Goal: Find specific page/section: Find specific page/section

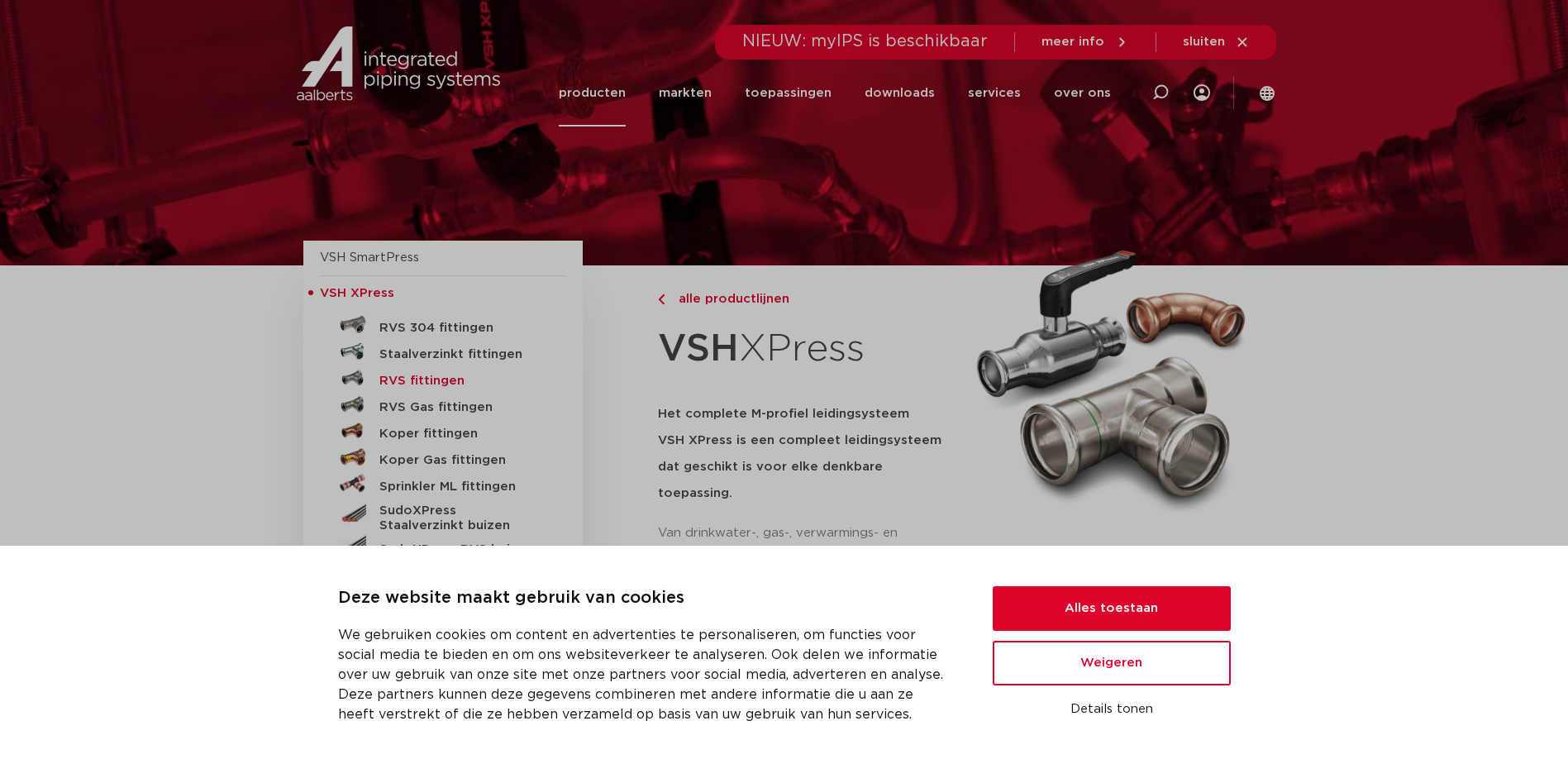
click at [392, 378] on h5 "RVS fittingen" at bounding box center [461, 381] width 164 height 15
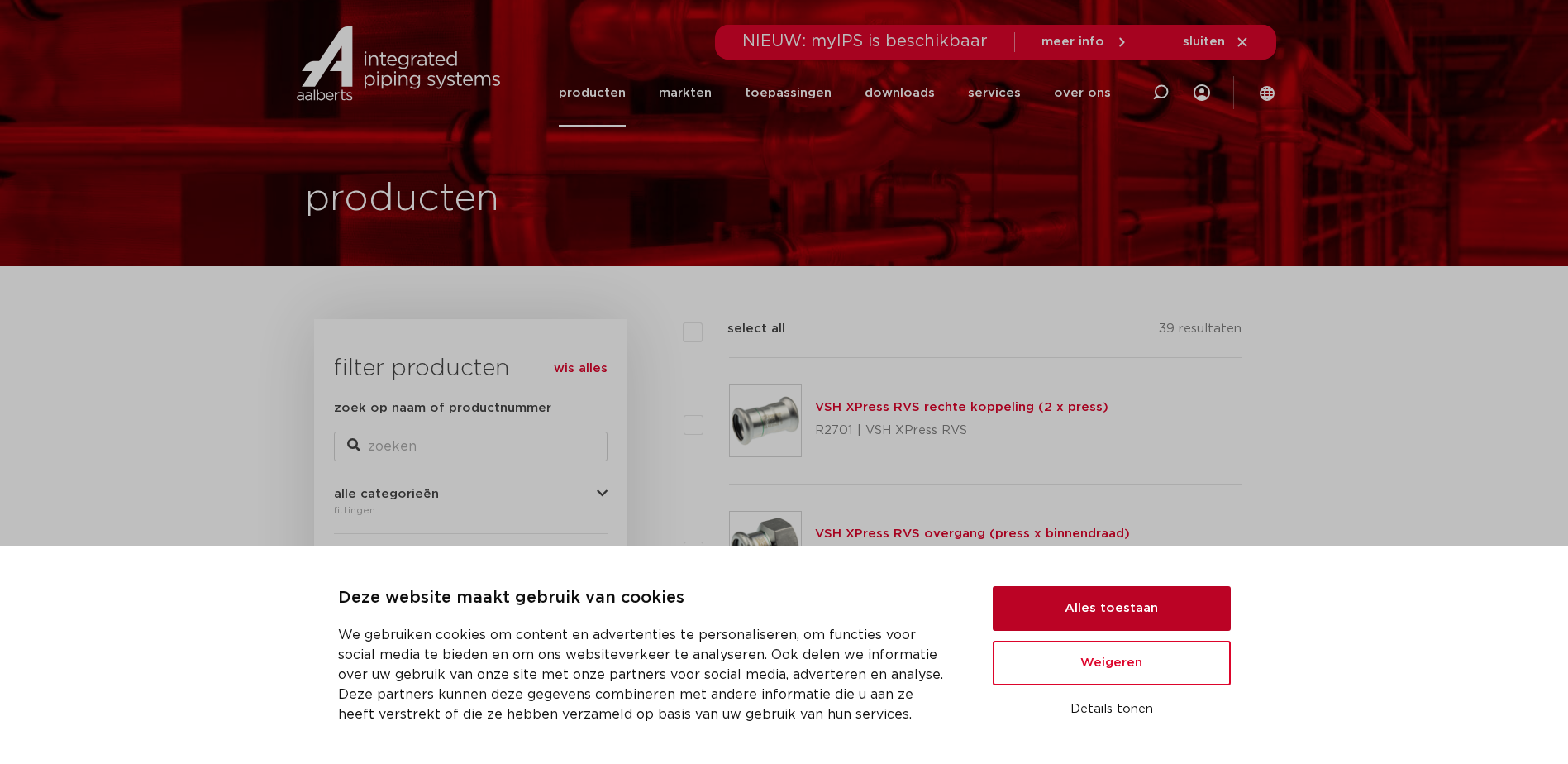
click at [1089, 605] on button "Alles toestaan" at bounding box center [1112, 609] width 238 height 45
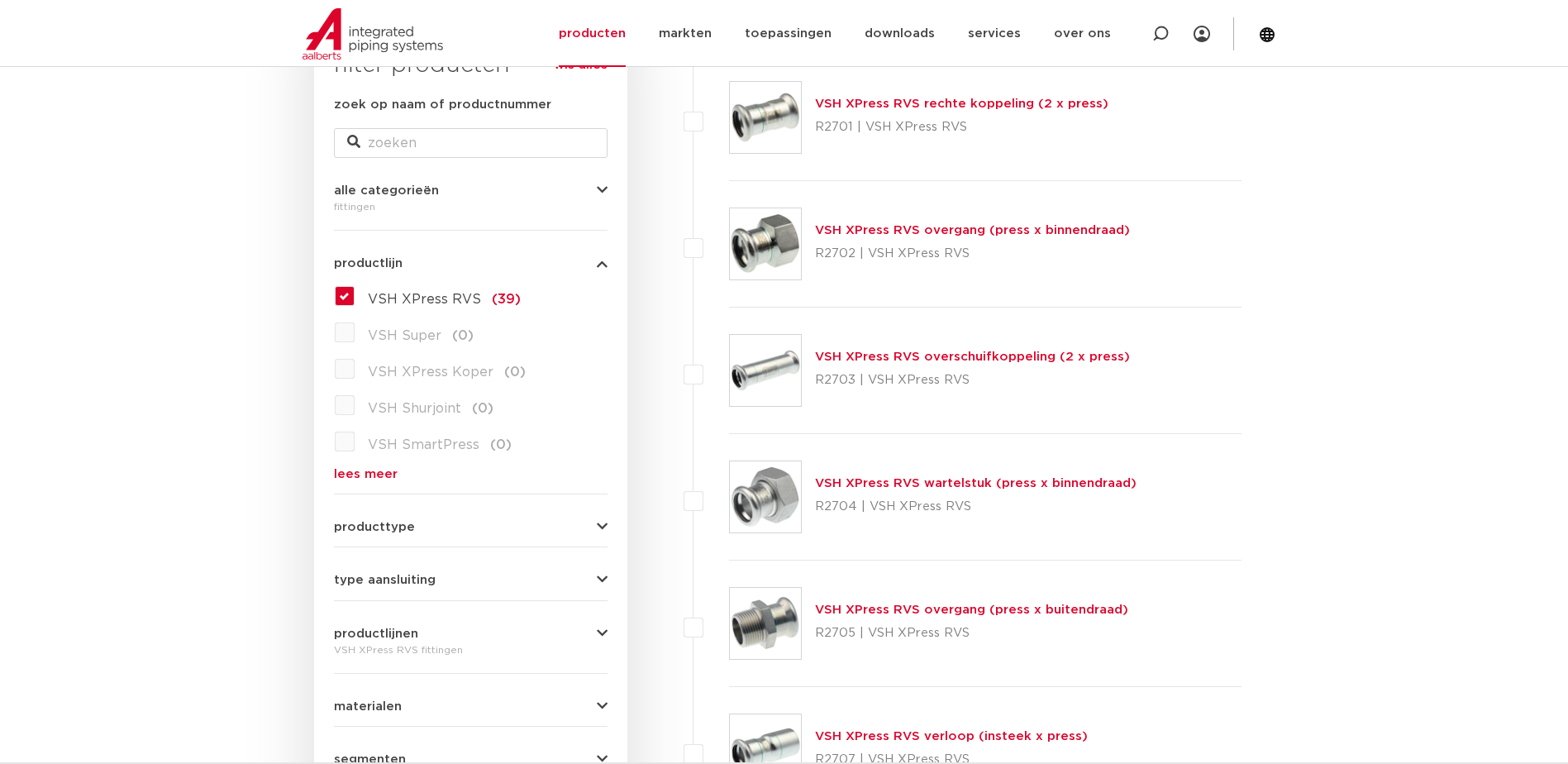
scroll to position [413, 0]
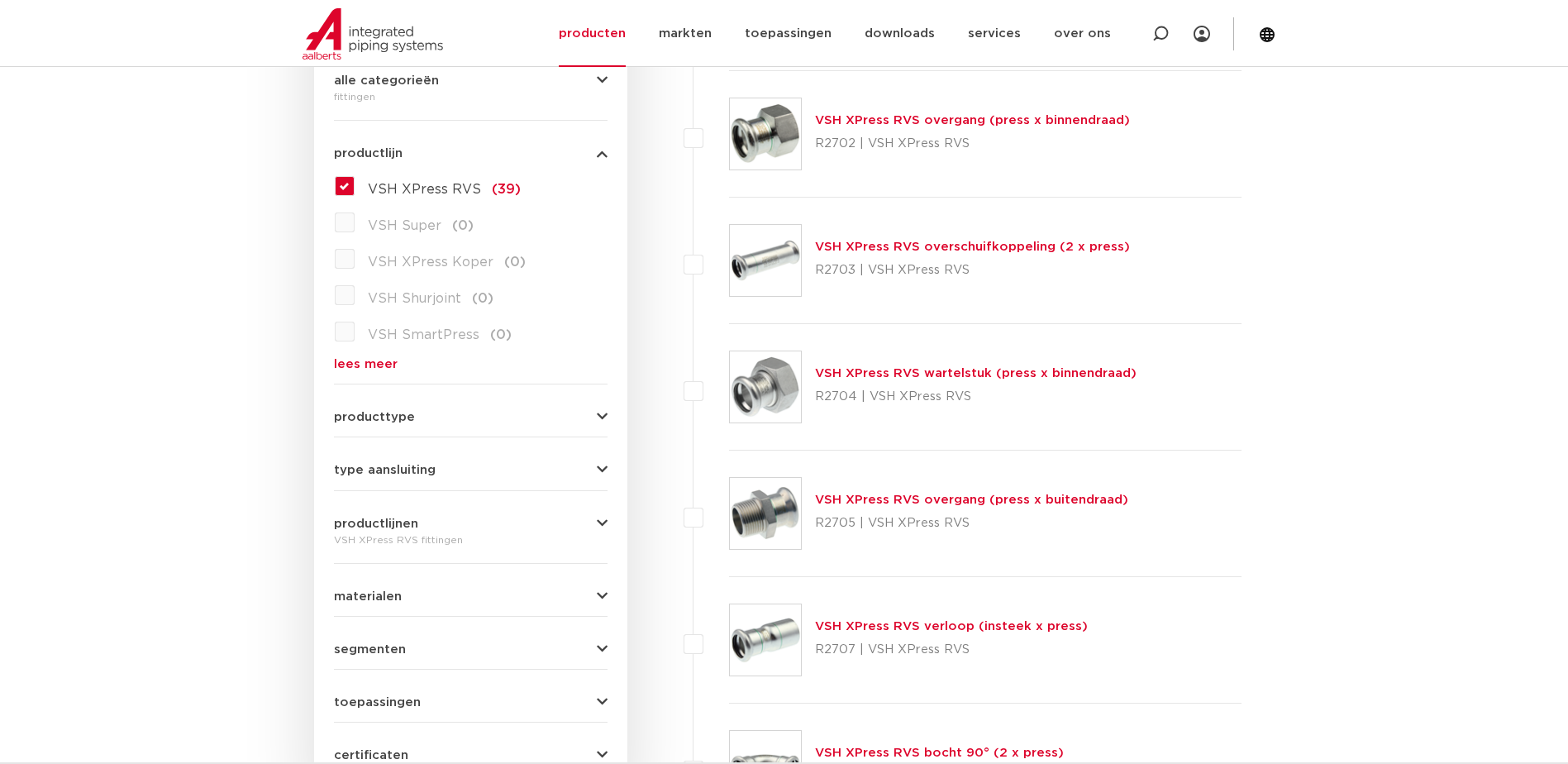
click at [597, 421] on icon "button" at bounding box center [602, 417] width 11 height 13
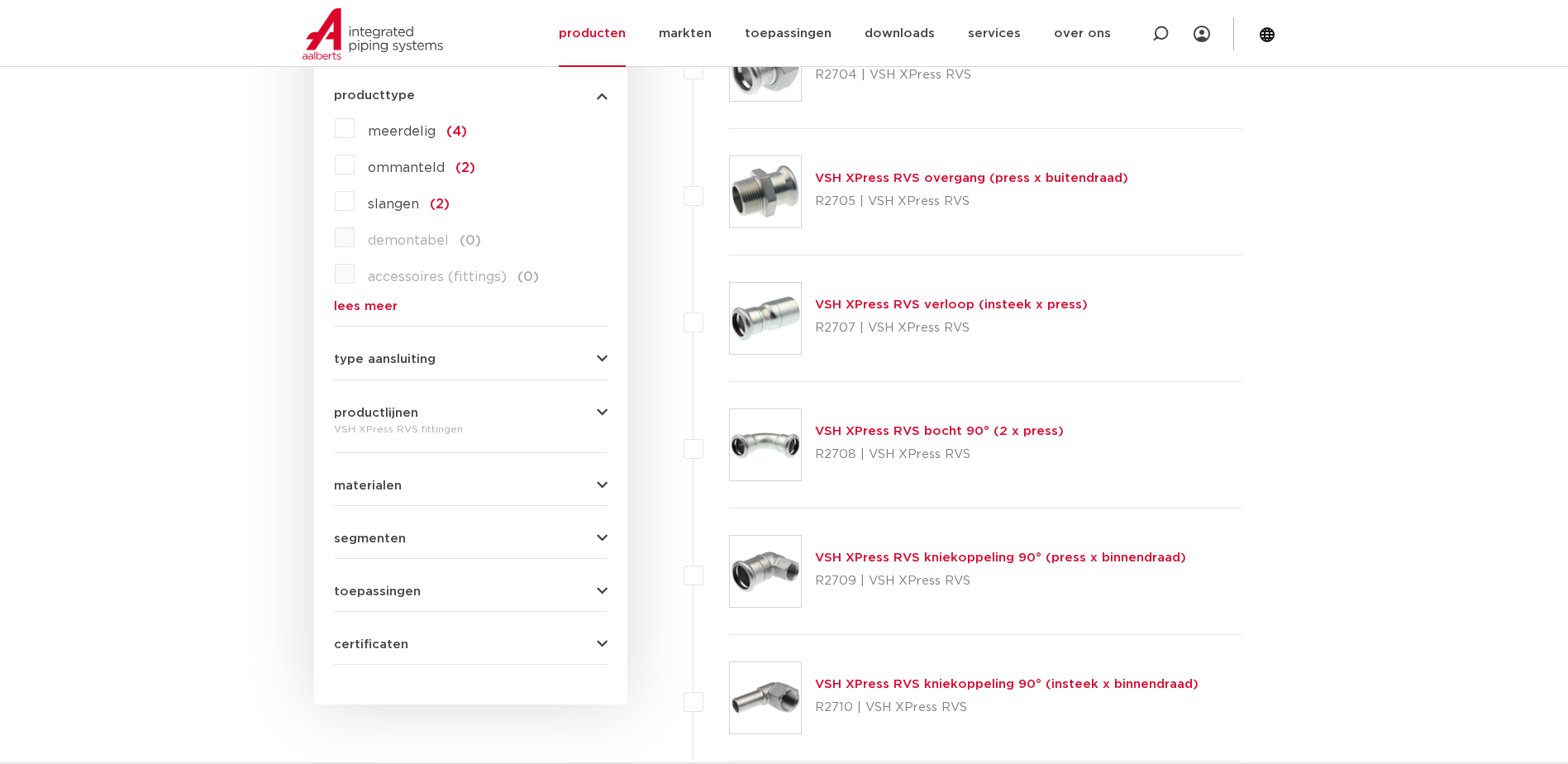
scroll to position [745, 0]
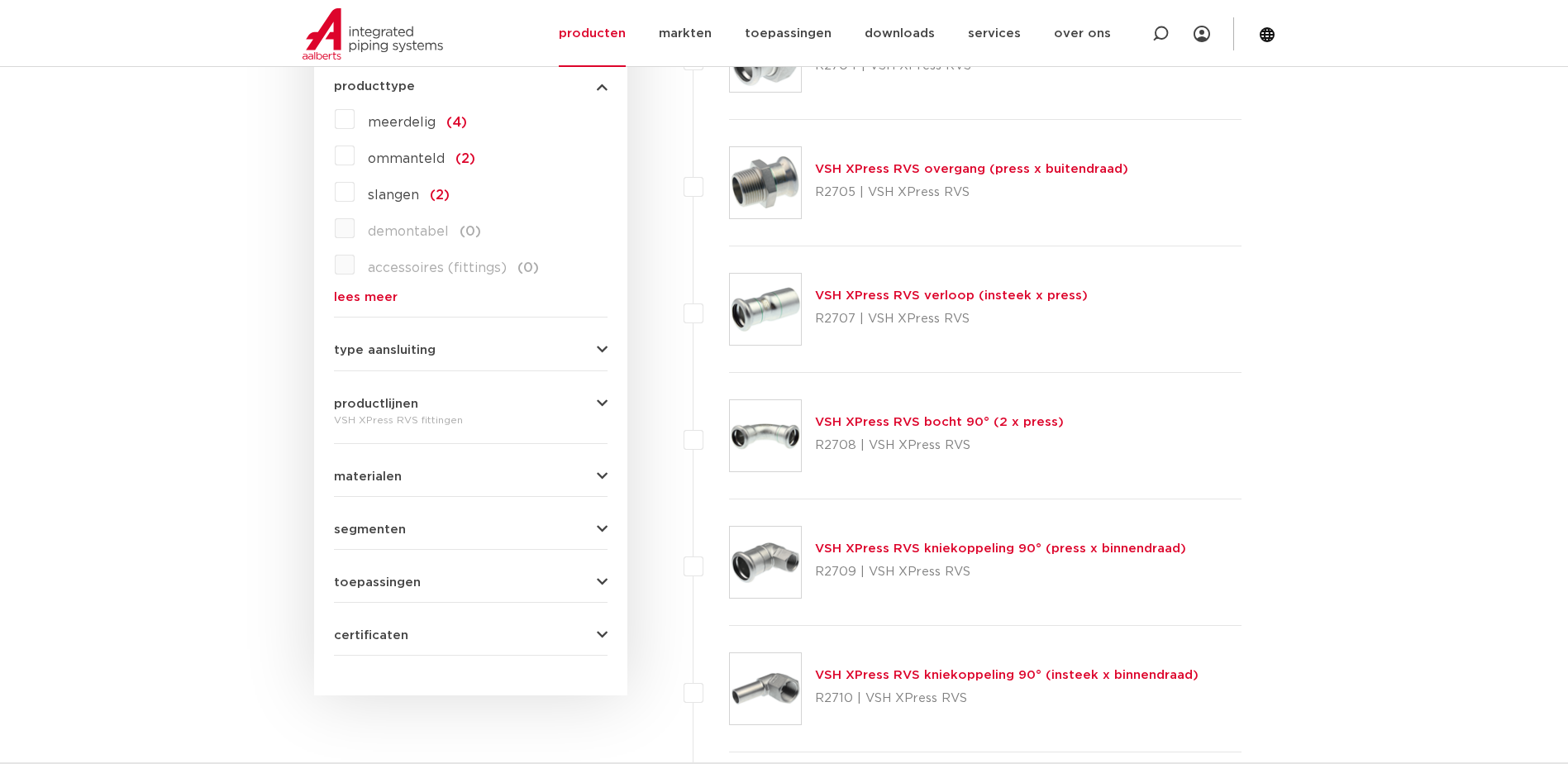
click at [597, 477] on icon "button" at bounding box center [602, 476] width 11 height 13
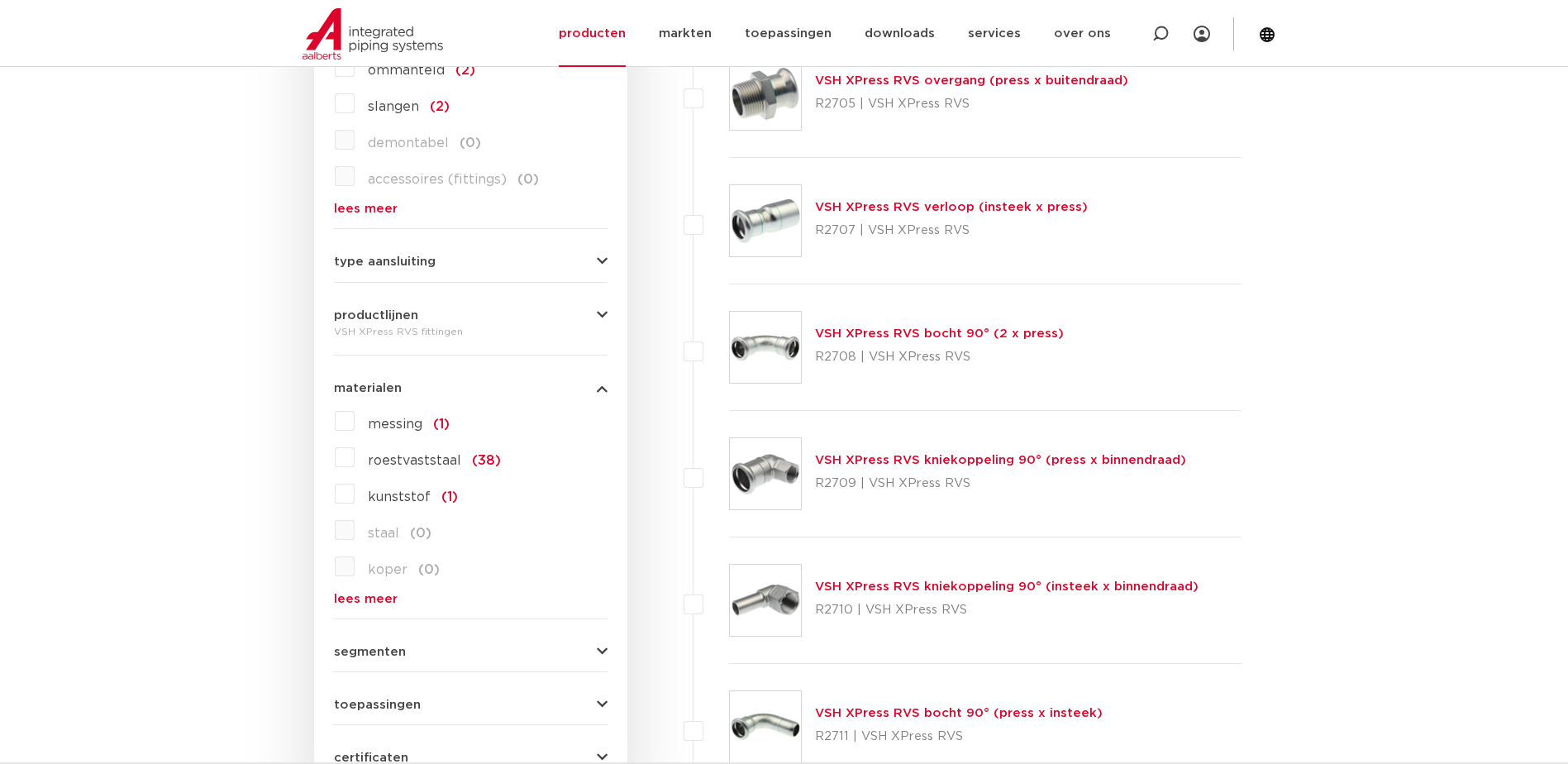
scroll to position [993, 0]
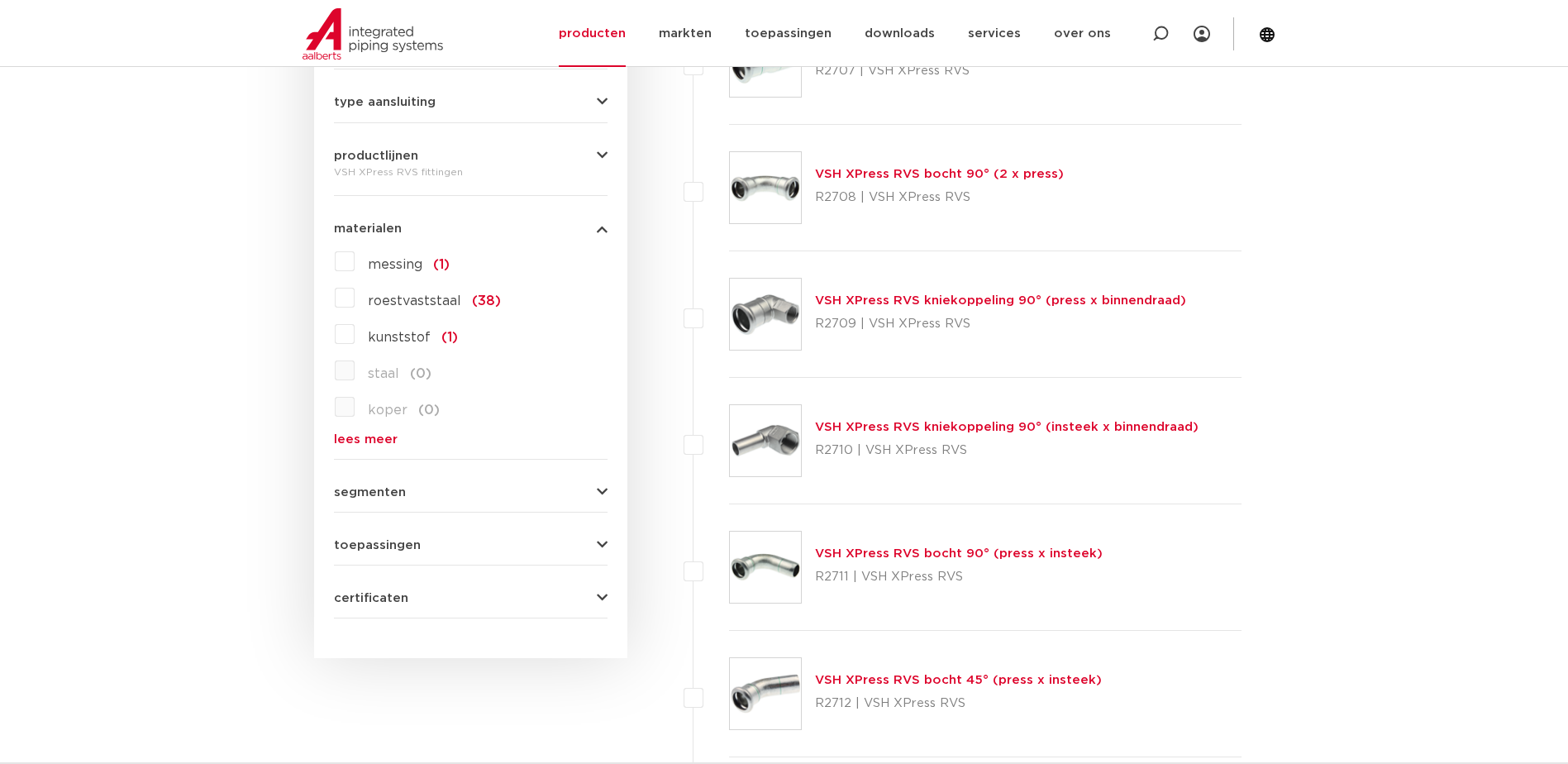
click at [355, 296] on label "roestvaststaal (38)" at bounding box center [427, 297] width 146 height 26
click at [0, 0] on input "roestvaststaal (38)" at bounding box center [0, 0] width 0 height 0
click at [598, 493] on icon "button" at bounding box center [602, 493] width 11 height 13
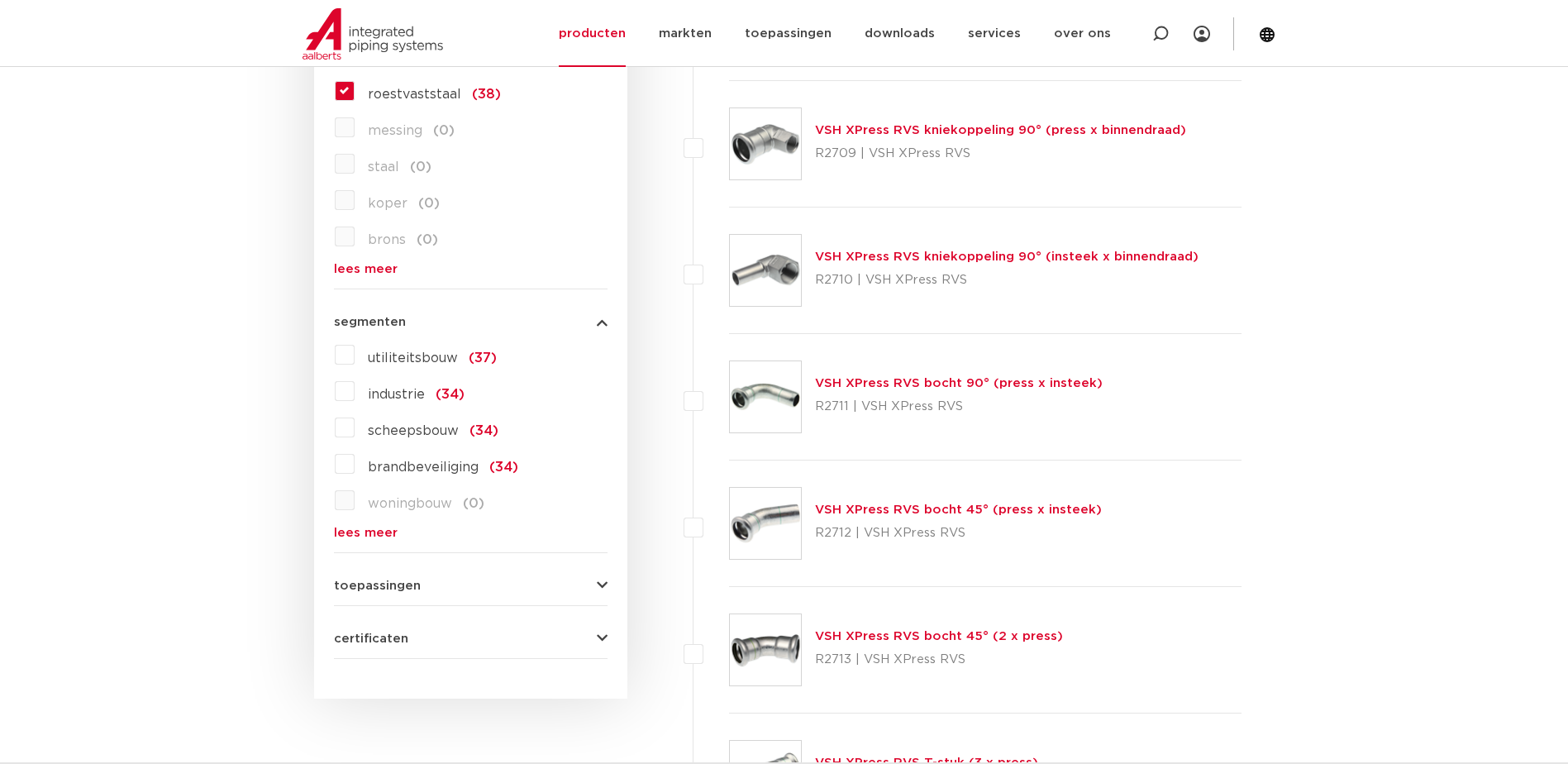
scroll to position [1406, 0]
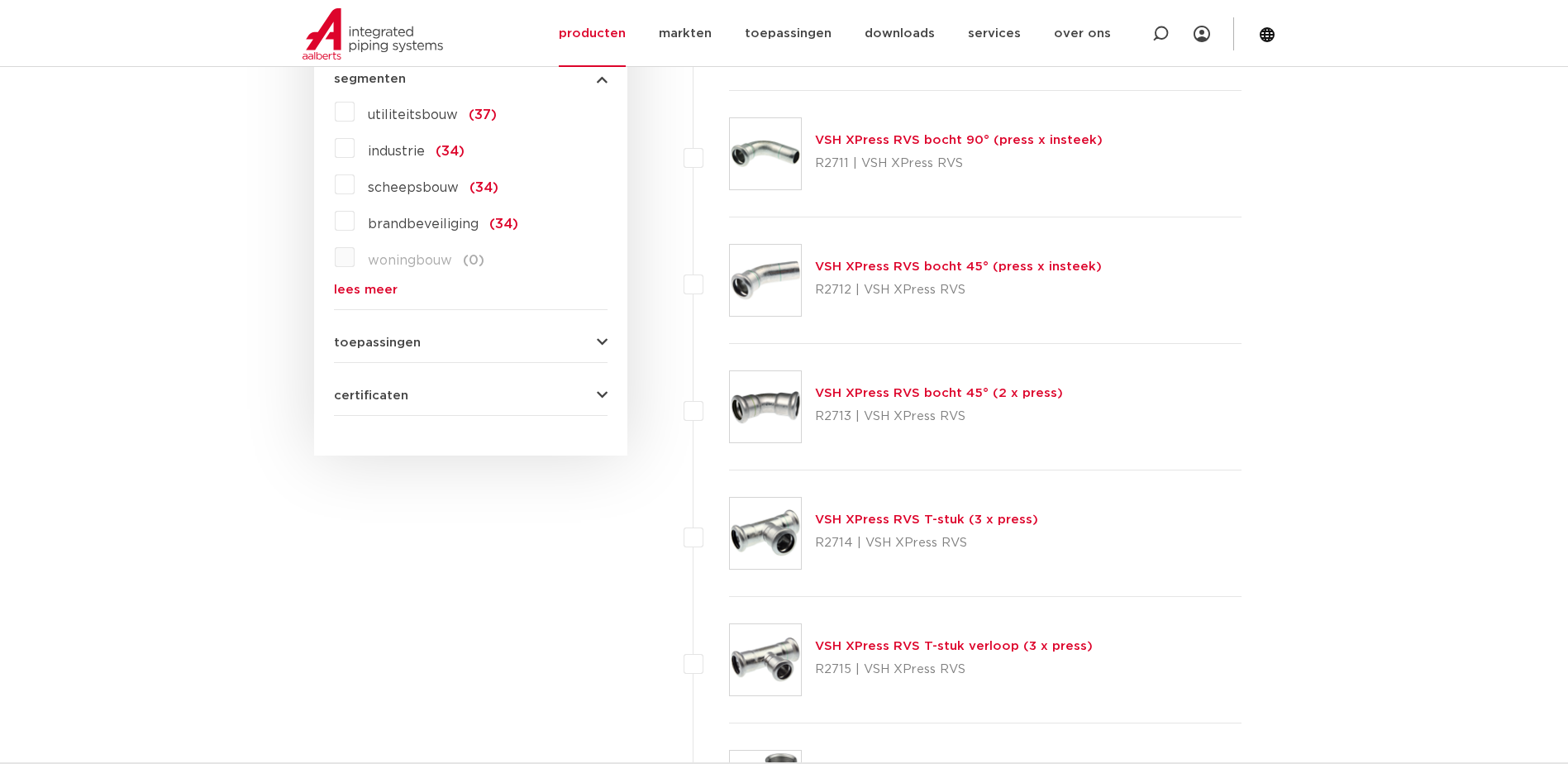
click at [598, 343] on icon "button" at bounding box center [602, 342] width 11 height 13
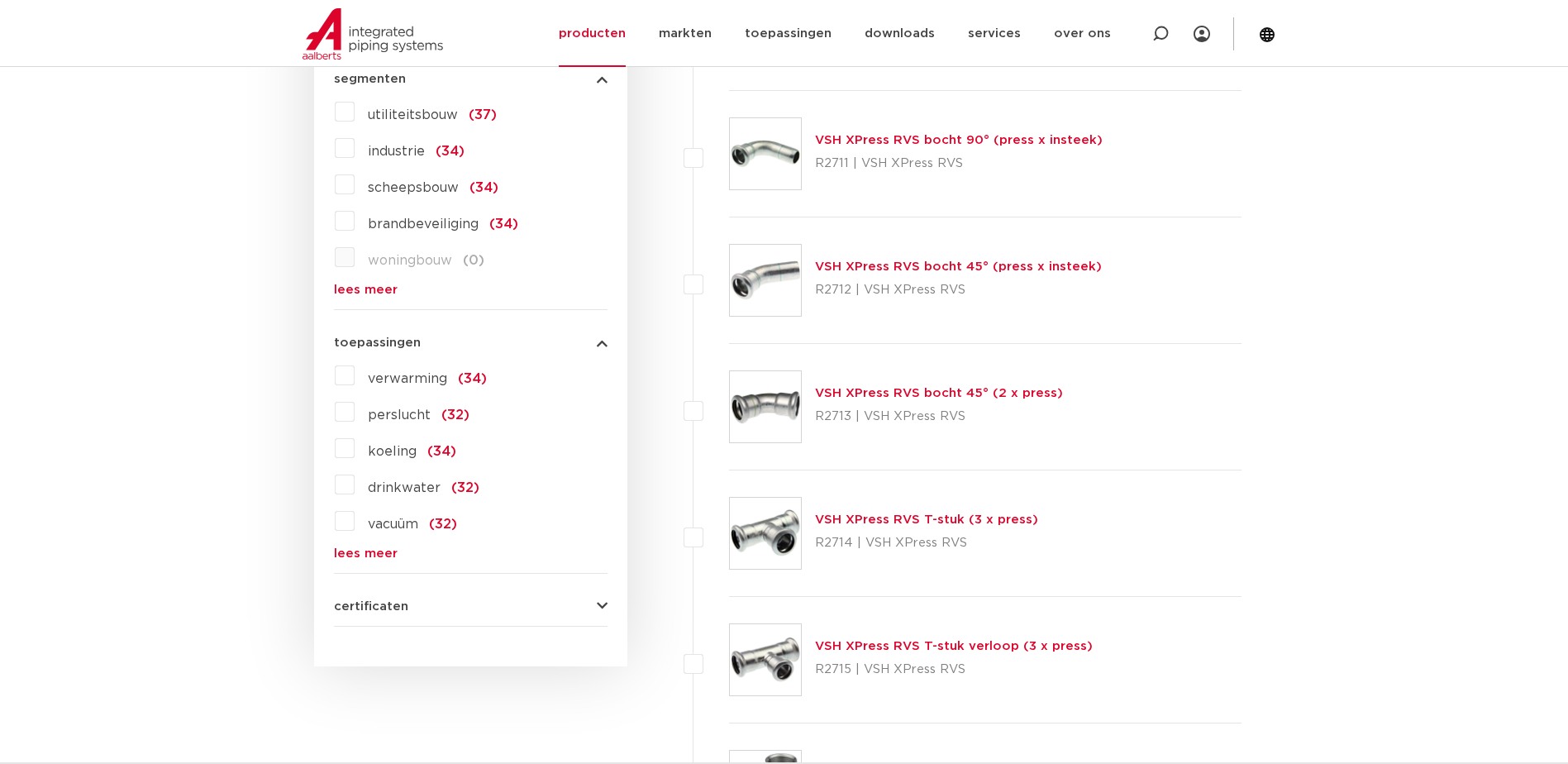
click at [355, 381] on label "verwarming (34)" at bounding box center [421, 375] width 132 height 26
click at [0, 0] on input "verwarming (34)" at bounding box center [0, 0] width 0 height 0
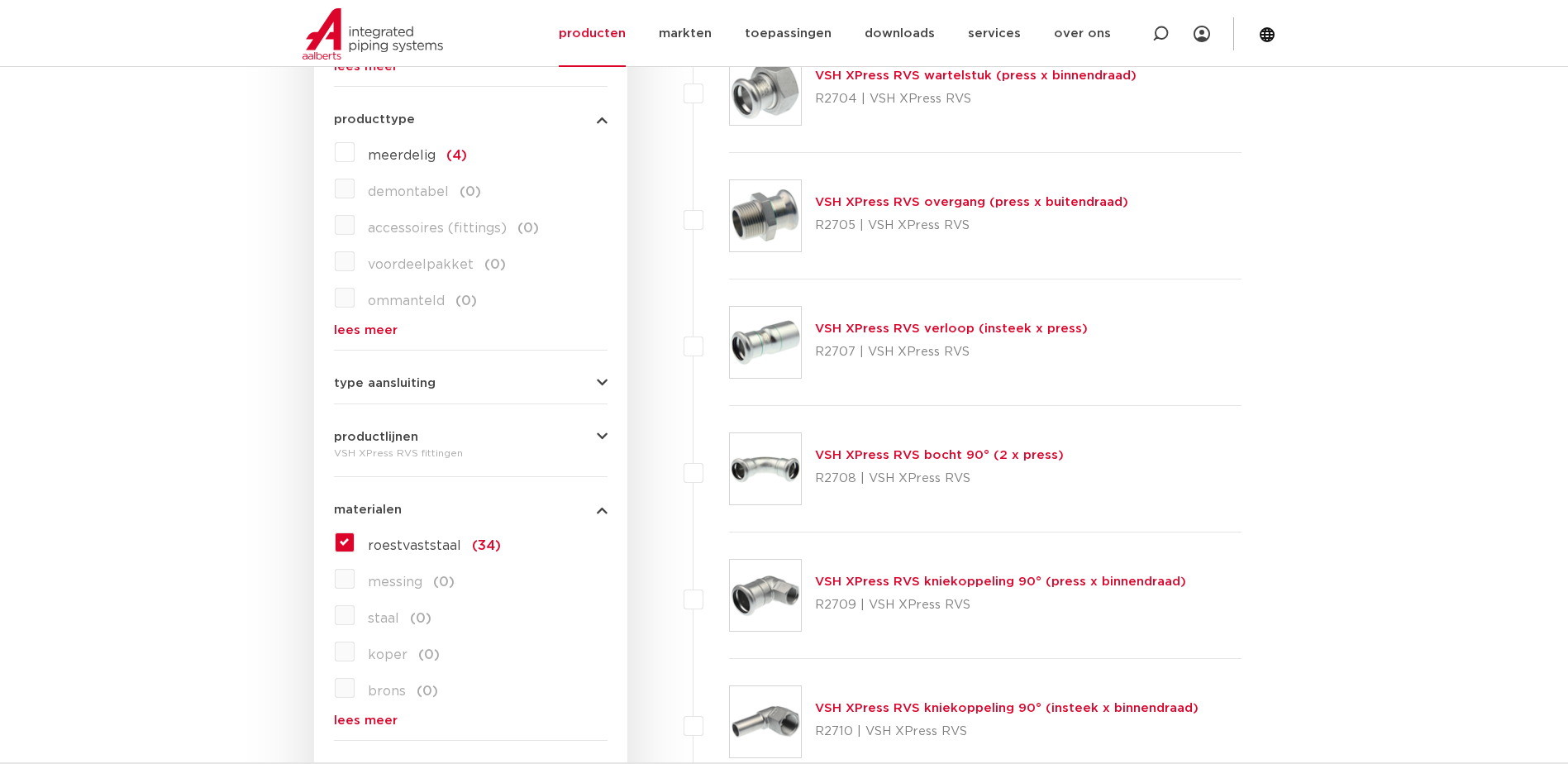
scroll to position [248, 0]
